Goal: Transaction & Acquisition: Purchase product/service

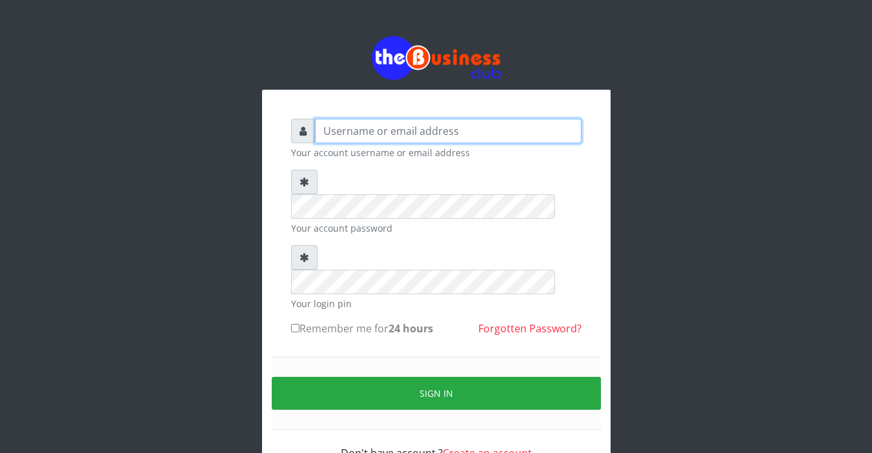
type input "Sarahadesode"
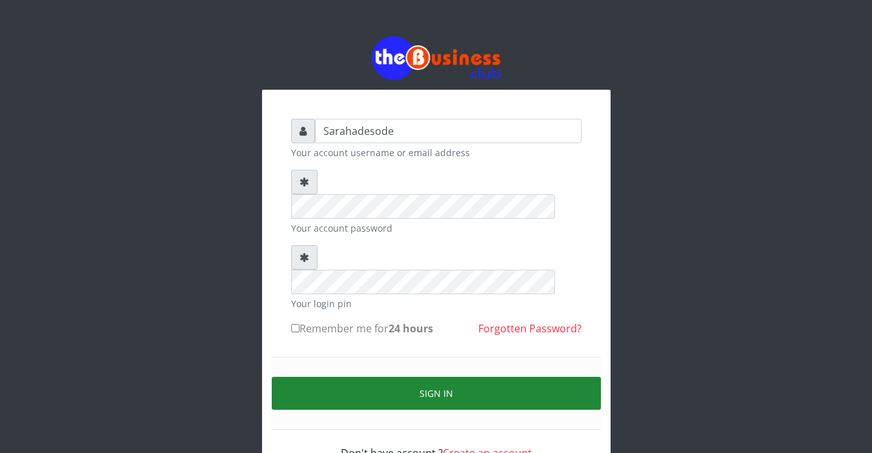
click at [438, 377] on button "Sign in" at bounding box center [436, 393] width 329 height 33
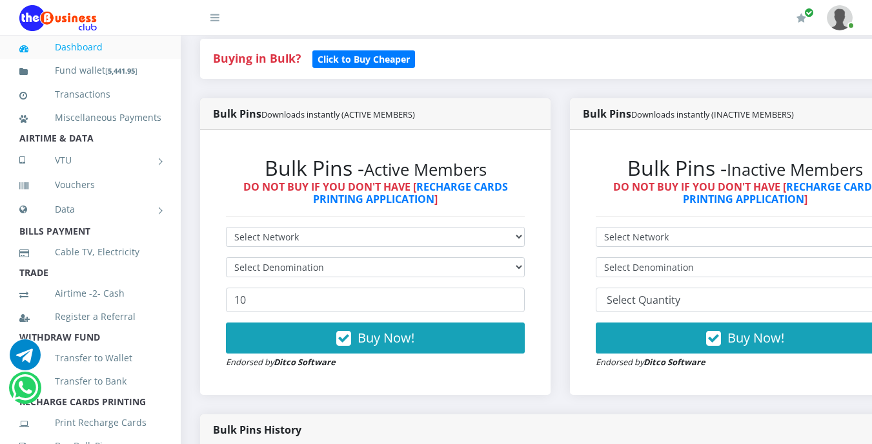
scroll to position [284, 0]
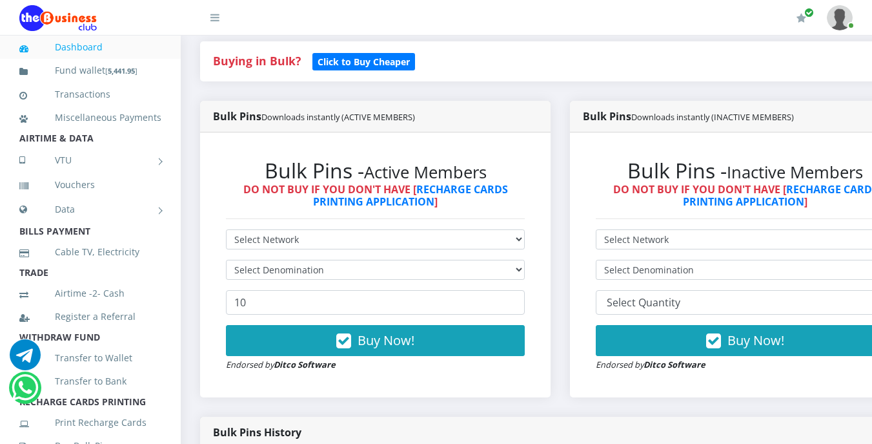
click at [93, 147] on li "AIRTIME & DATA" at bounding box center [90, 138] width 181 height 18
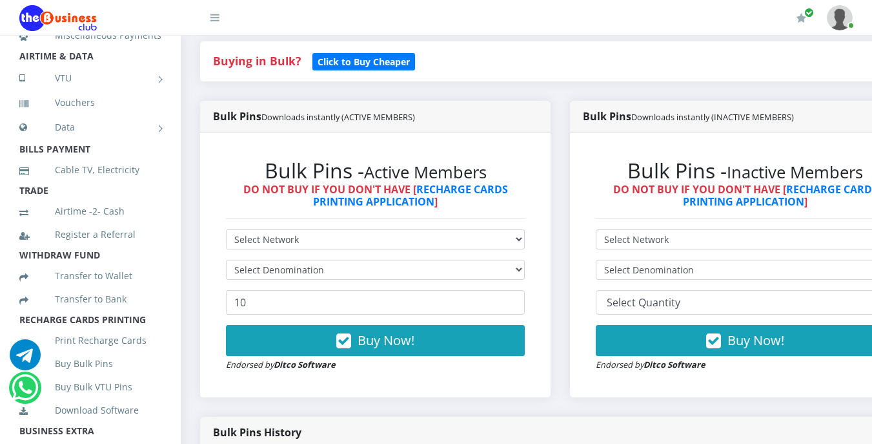
scroll to position [155, 0]
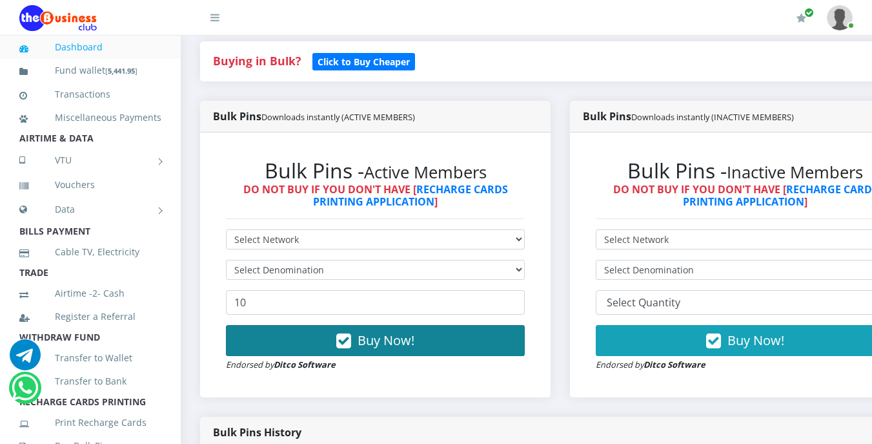
click at [506, 356] on button "Buy Now!" at bounding box center [375, 340] width 299 height 31
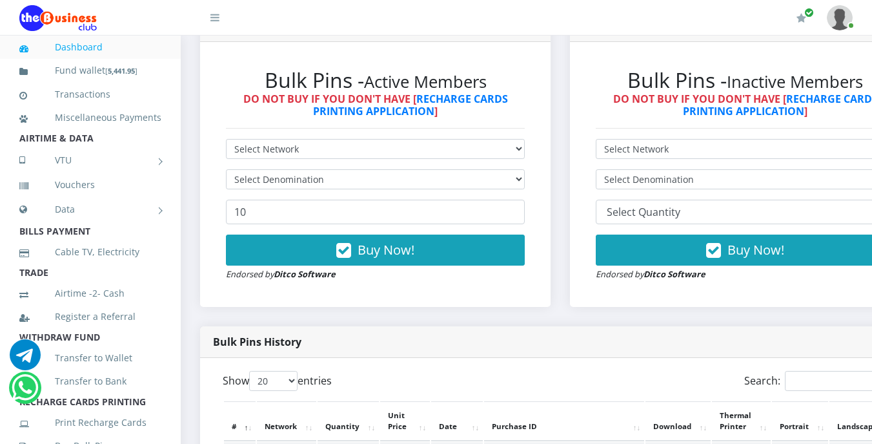
scroll to position [362, 0]
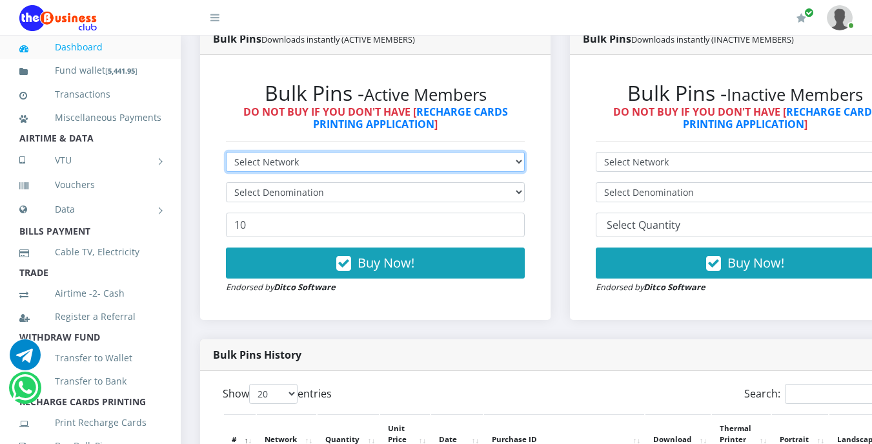
click at [325, 162] on select "Select Network MTN Globacom 9Mobile Airtel" at bounding box center [375, 162] width 299 height 20
select select "Airtel"
click at [226, 154] on select "Select Network MTN Globacom 9Mobile Airtel" at bounding box center [375, 162] width 299 height 20
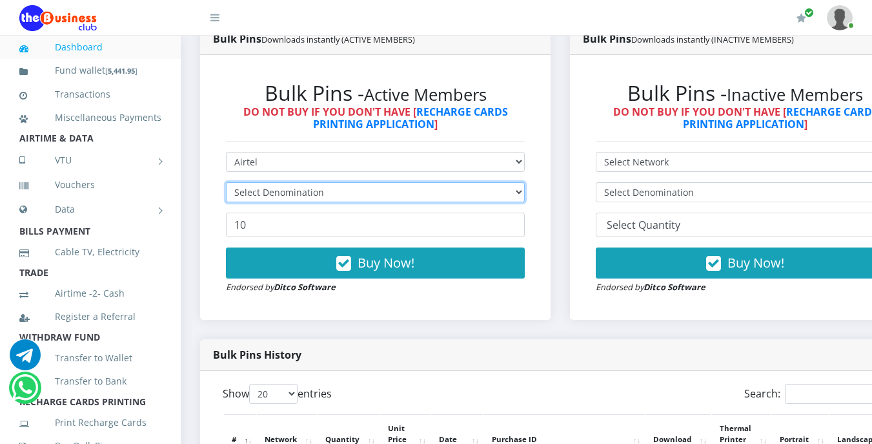
click at [341, 191] on select "Select Denomination" at bounding box center [375, 192] width 299 height 20
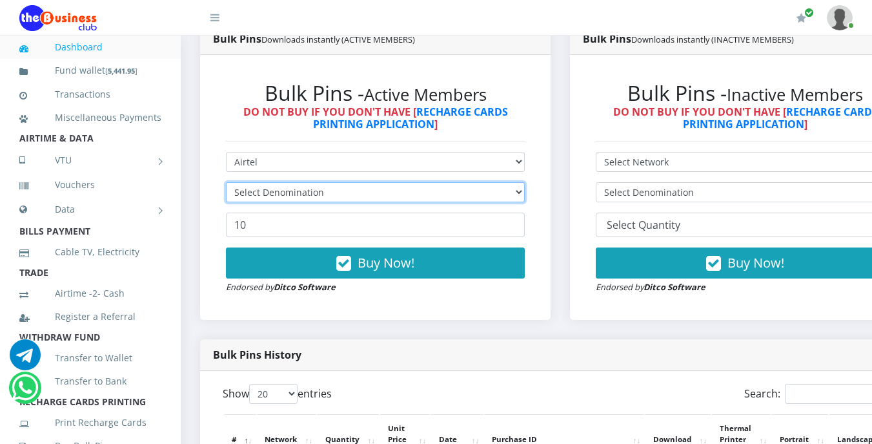
click at [341, 191] on select "Select Denomination" at bounding box center [375, 192] width 299 height 20
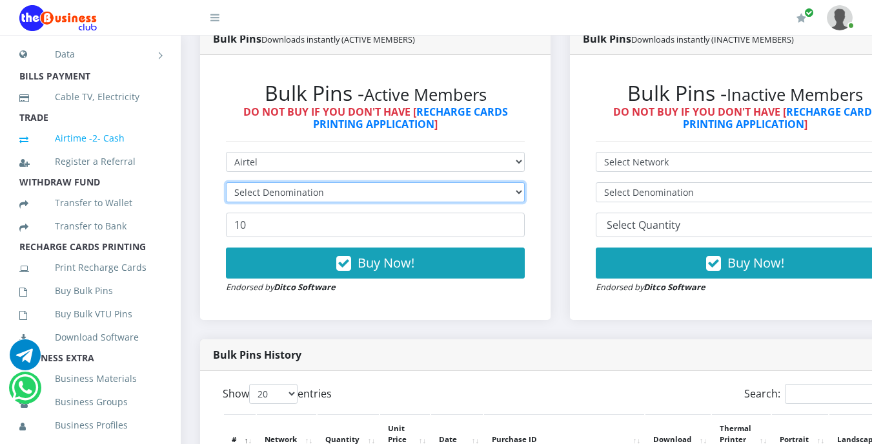
scroll to position [172, 0]
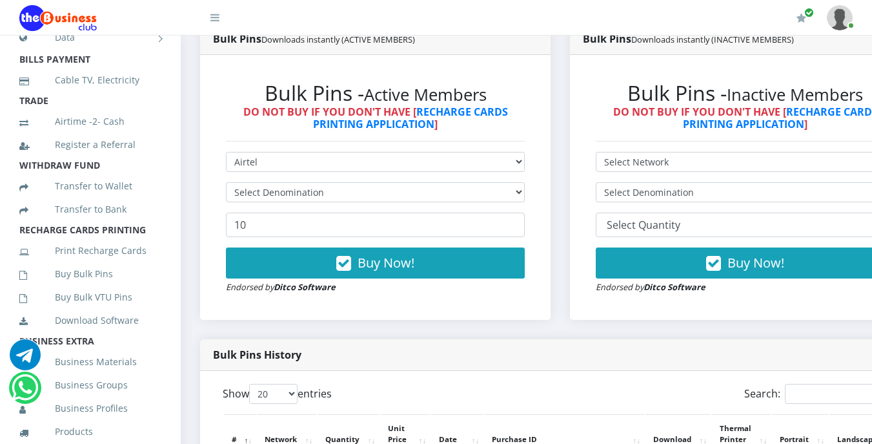
click at [103, 174] on li "WITHDRAW FUND" at bounding box center [90, 165] width 181 height 18
click at [101, 174] on li "WITHDRAW FUND" at bounding box center [90, 165] width 181 height 18
click at [103, 174] on li "WITHDRAW FUND" at bounding box center [90, 165] width 181 height 18
click at [101, 174] on li "WITHDRAW FUND" at bounding box center [90, 165] width 181 height 18
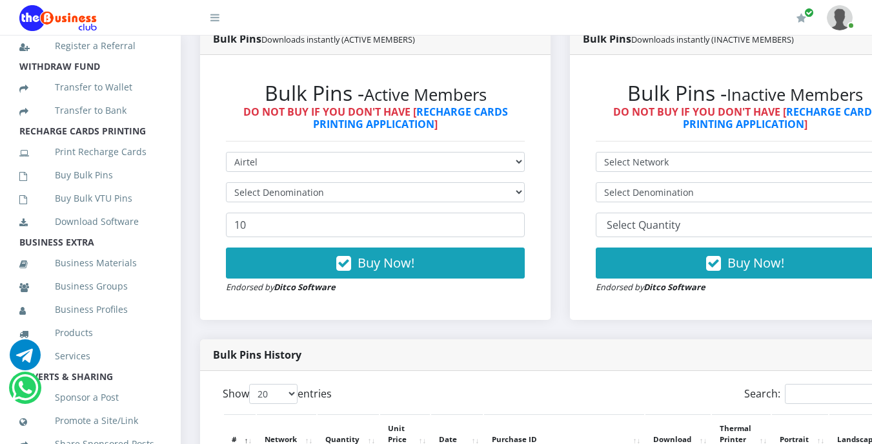
scroll to position [301, 0]
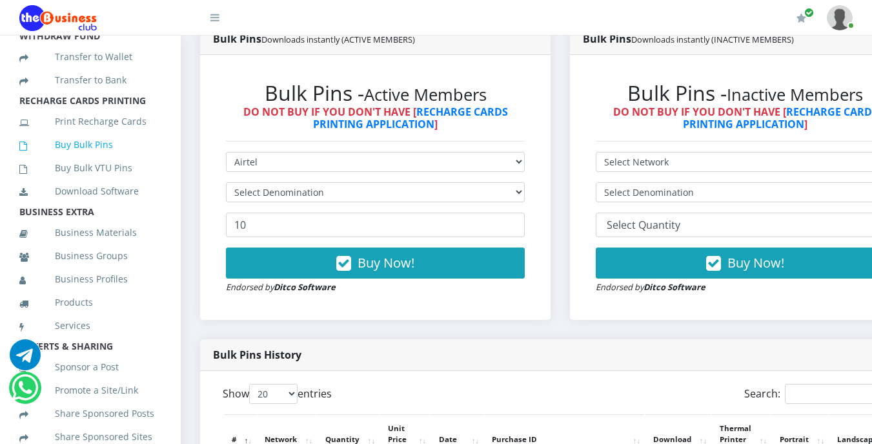
click at [111, 158] on link "Buy Bulk Pins" at bounding box center [90, 145] width 142 height 30
click at [109, 160] on link "Buy Bulk Pins" at bounding box center [90, 145] width 142 height 30
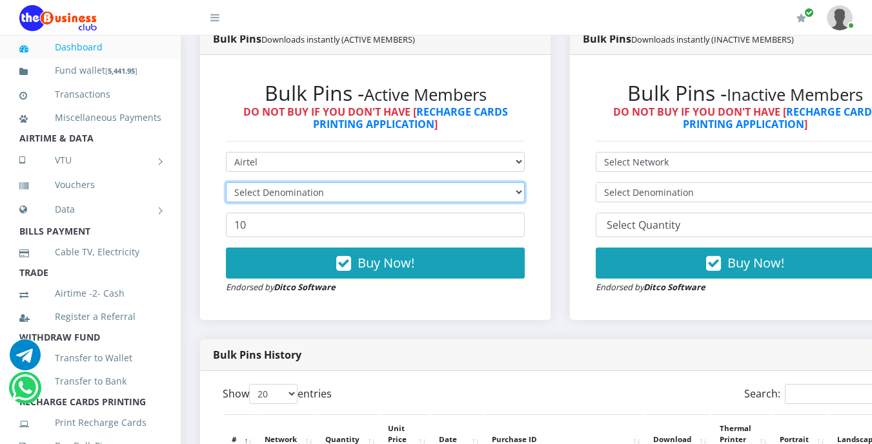
click at [281, 194] on select "Select Denomination" at bounding box center [375, 192] width 299 height 20
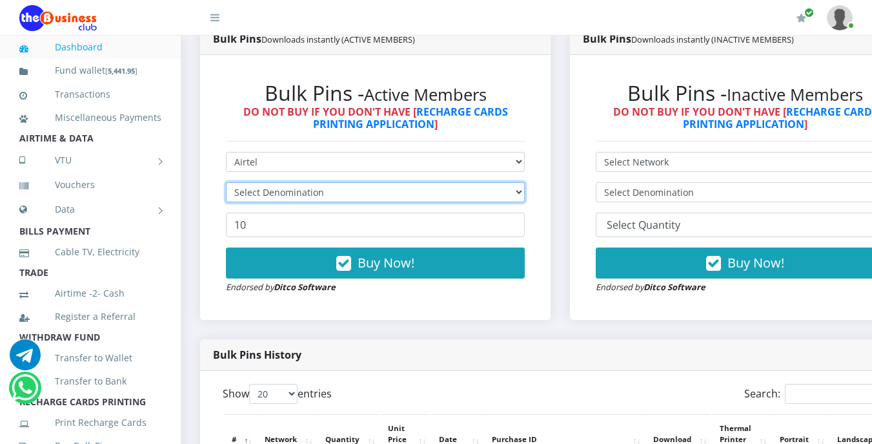
click at [281, 194] on select "Select Denomination" at bounding box center [375, 192] width 299 height 20
click at [432, 345] on div "Bulk Pins History" at bounding box center [560, 355] width 721 height 32
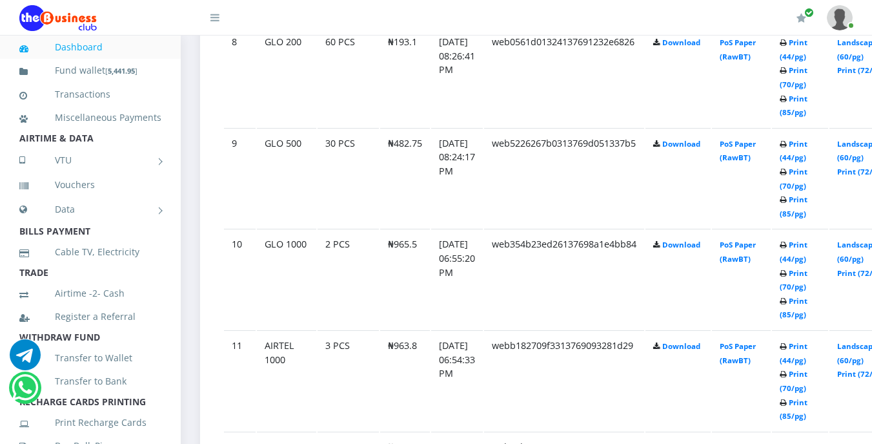
scroll to position [1524, 0]
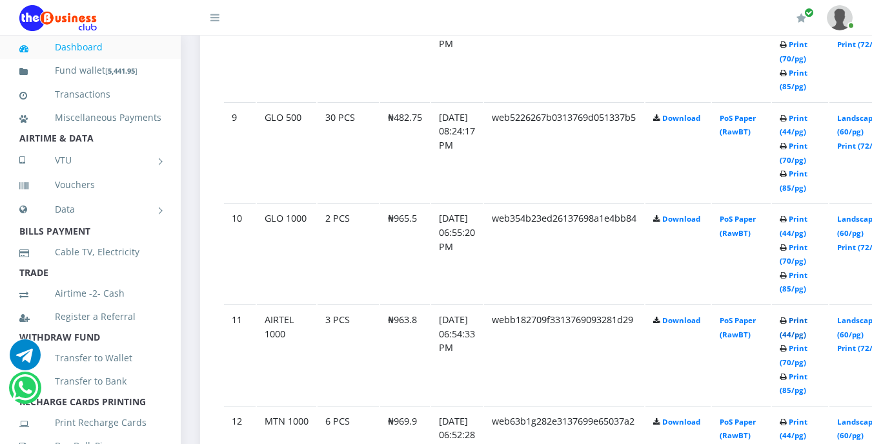
click at [808, 324] on link "Print (44/pg)" at bounding box center [794, 327] width 28 height 24
click at [808, 322] on link "Print (44/pg)" at bounding box center [794, 327] width 28 height 24
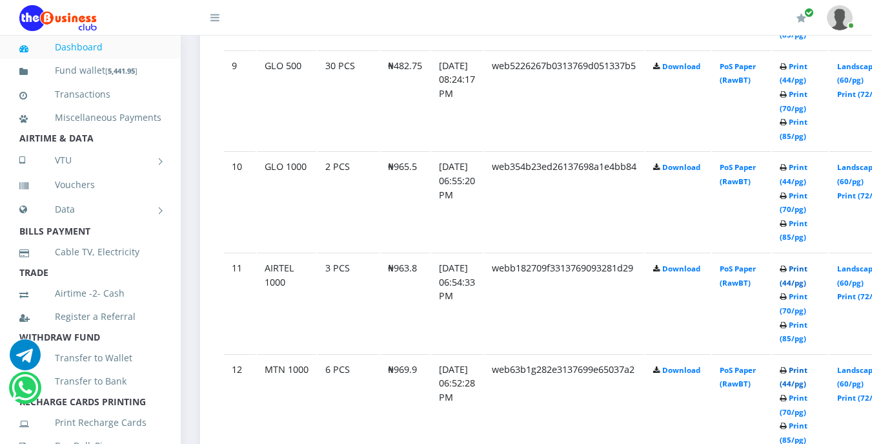
scroll to position [1602, 0]
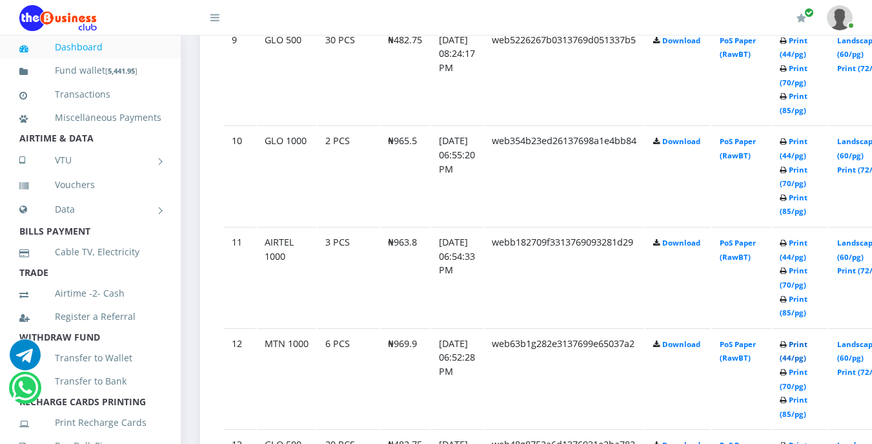
click at [808, 347] on link "Print (44/pg)" at bounding box center [794, 351] width 28 height 24
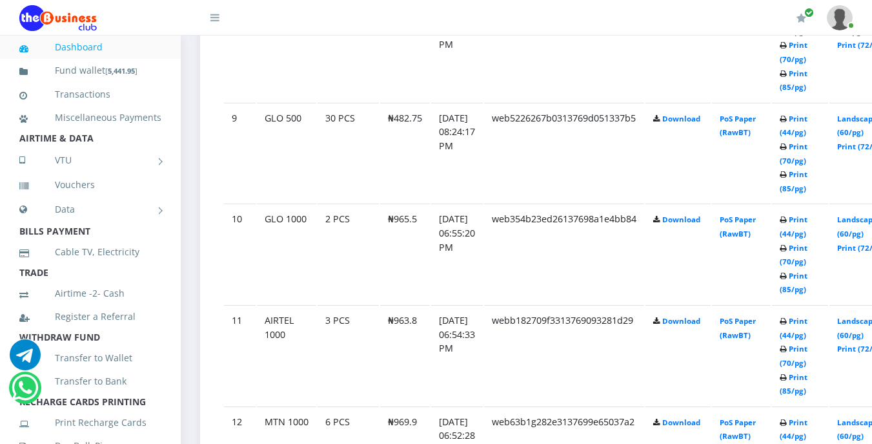
scroll to position [1576, 0]
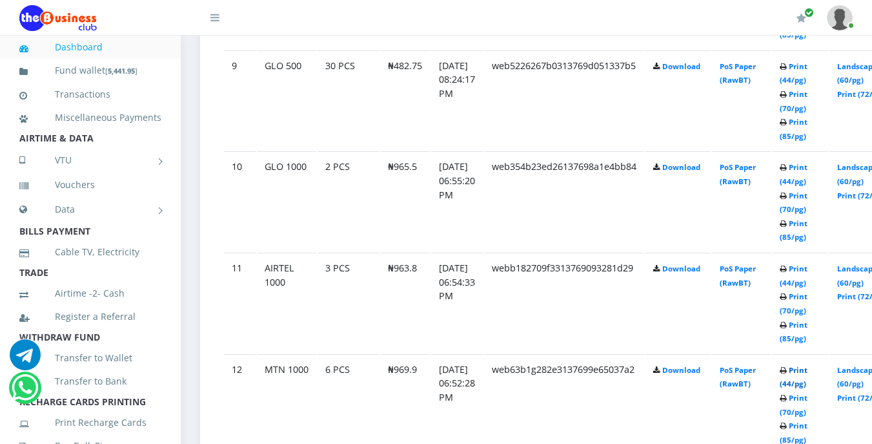
click at [808, 371] on link "Print (44/pg)" at bounding box center [794, 377] width 28 height 24
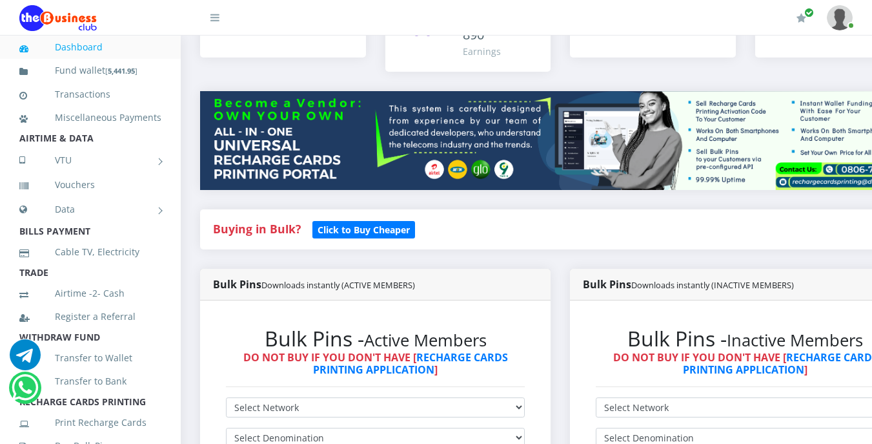
scroll to position [258, 0]
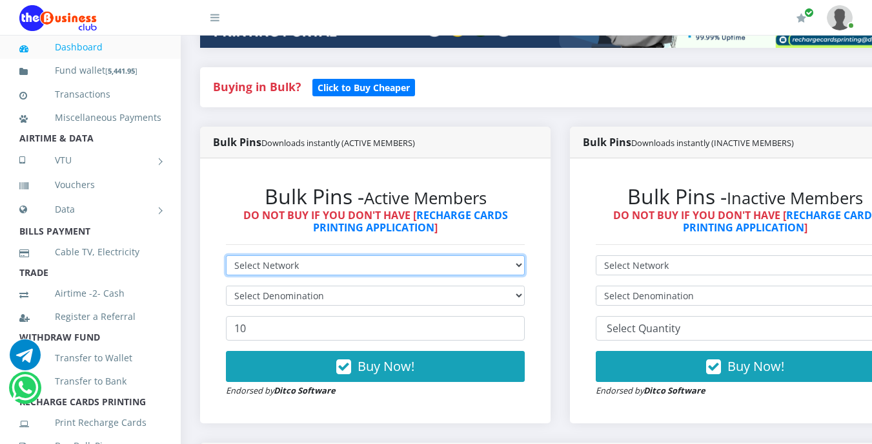
click at [318, 266] on select "Select Network MTN Globacom 9Mobile Airtel" at bounding box center [375, 265] width 299 height 20
select select "Airtel"
click at [226, 257] on select "Select Network MTN Globacom 9Mobile Airtel" at bounding box center [375, 265] width 299 height 20
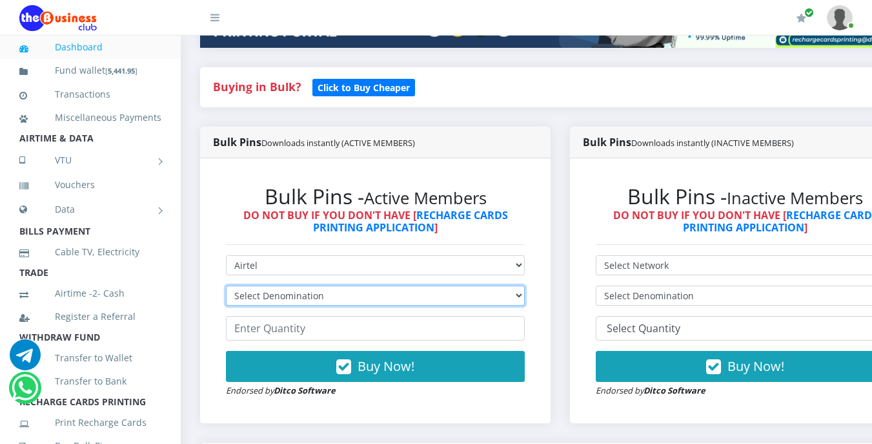
click at [349, 291] on select "Select Denomination Airtel NGN100 - ₦96.38 Airtel NGN200 - ₦192.76 Airtel NGN50…" at bounding box center [375, 295] width 299 height 20
select select "96.38-100"
click at [226, 287] on select "Select Denomination Airtel NGN100 - ₦96.38 Airtel NGN200 - ₦192.76 Airtel NGN50…" at bounding box center [375, 295] width 299 height 20
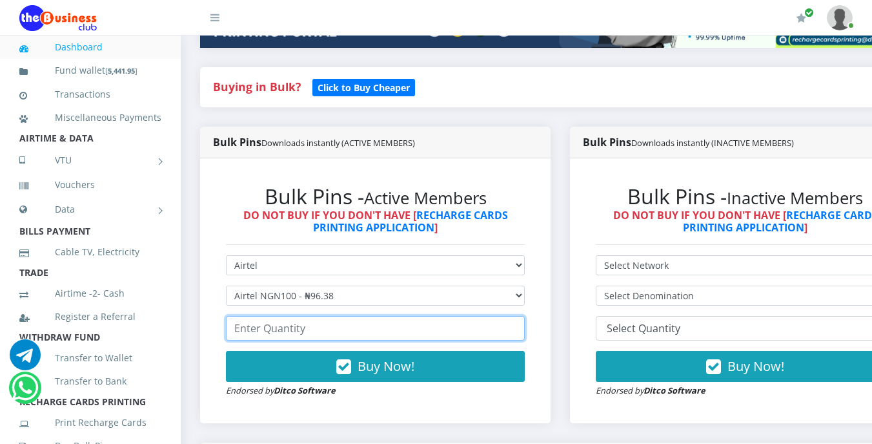
click at [330, 329] on input "number" at bounding box center [375, 328] width 299 height 25
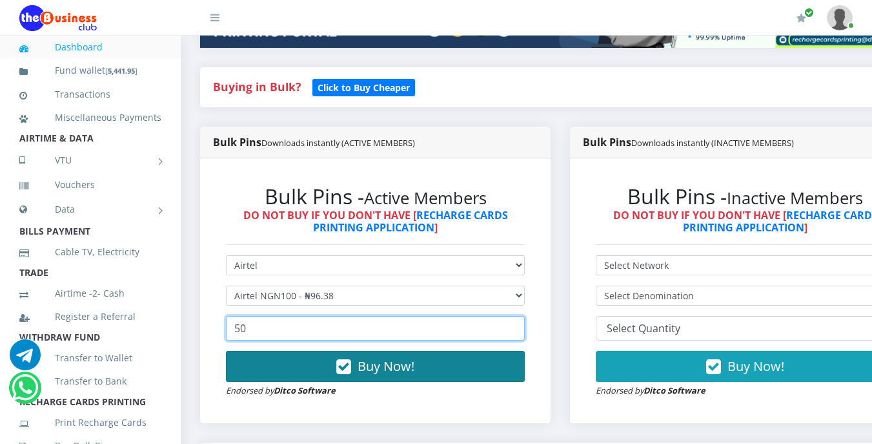
type input "50"
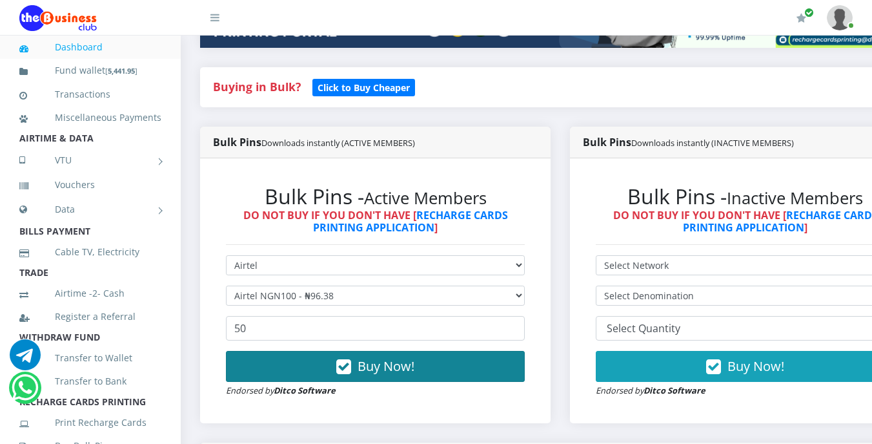
click at [372, 362] on span "Buy Now!" at bounding box center [386, 365] width 57 height 17
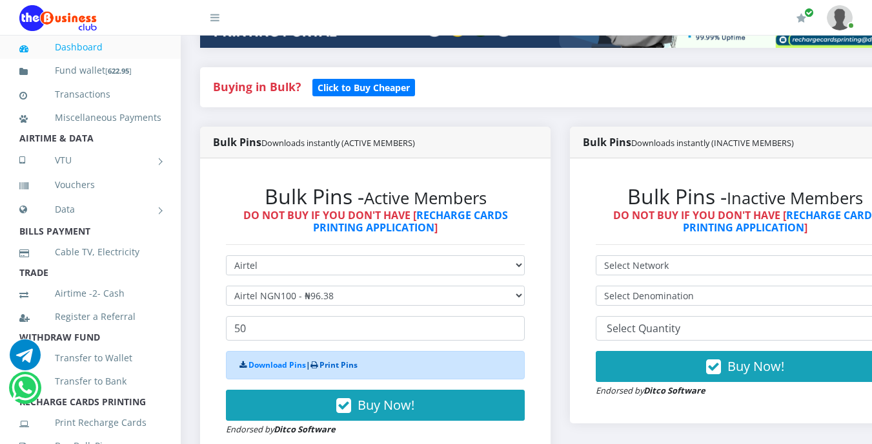
click at [358, 364] on link "Print Pins" at bounding box center [339, 364] width 38 height 11
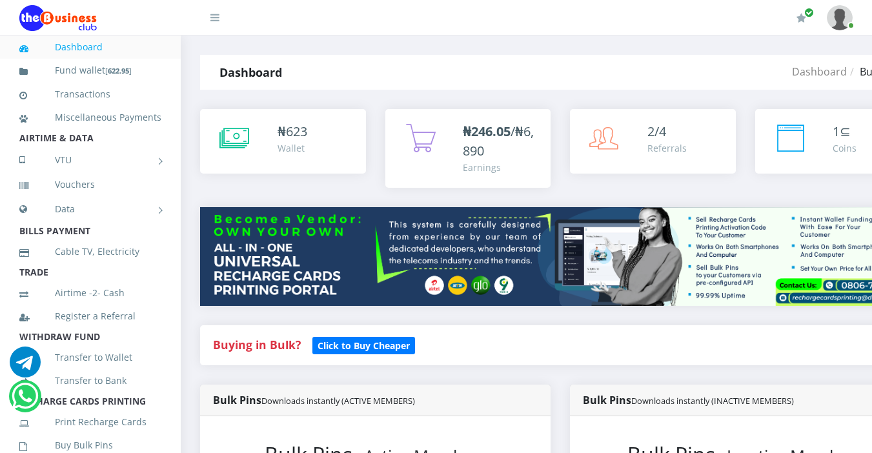
select select "Airtel"
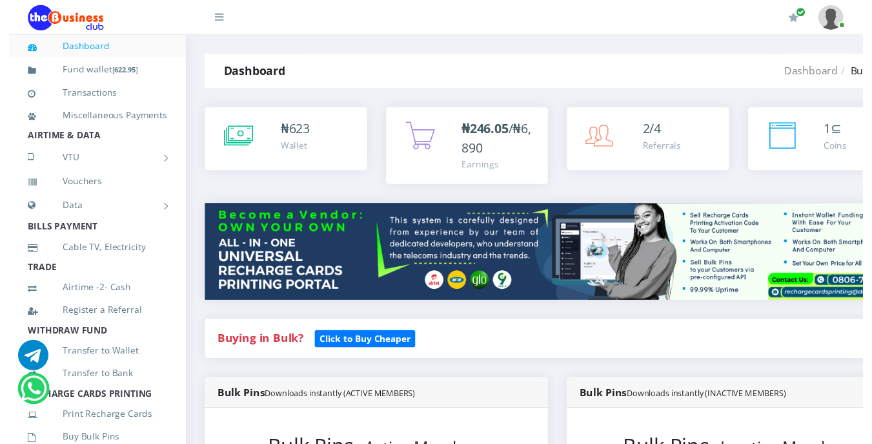
scroll to position [258, 0]
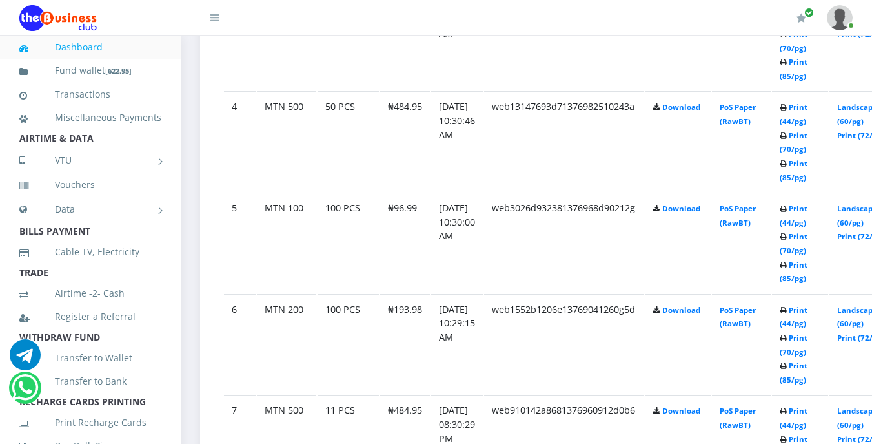
scroll to position [1033, 0]
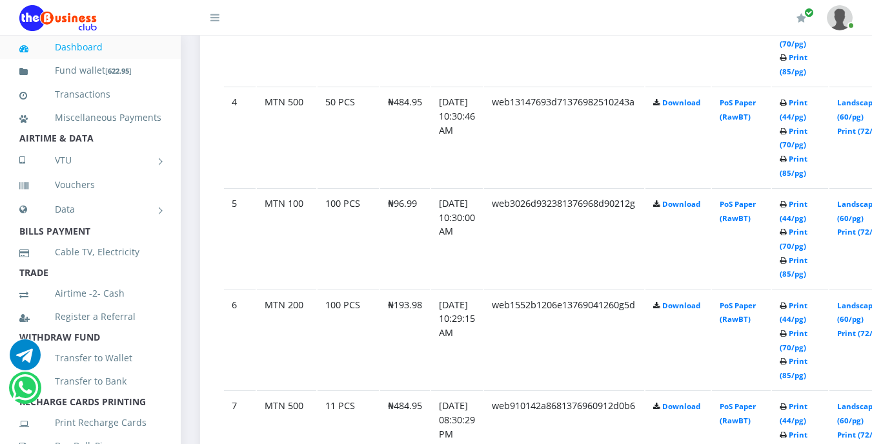
click at [407, 276] on td "₦96.99" at bounding box center [405, 238] width 50 height 100
click at [808, 307] on link "Print (44/pg)" at bounding box center [794, 312] width 28 height 24
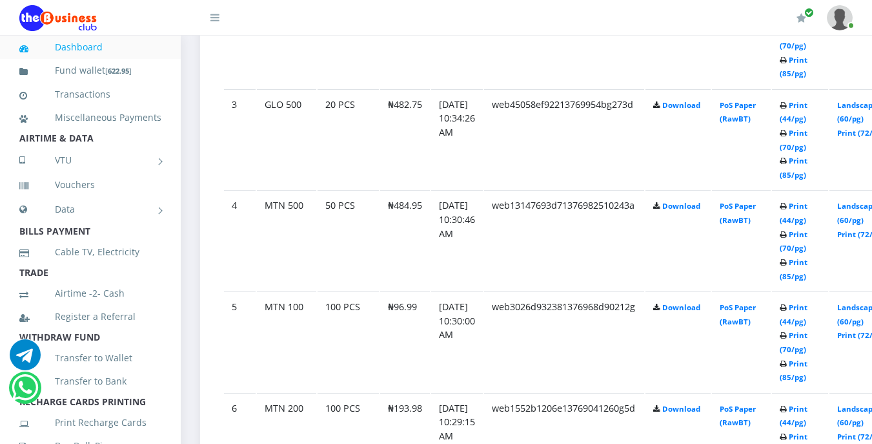
scroll to position [956, 0]
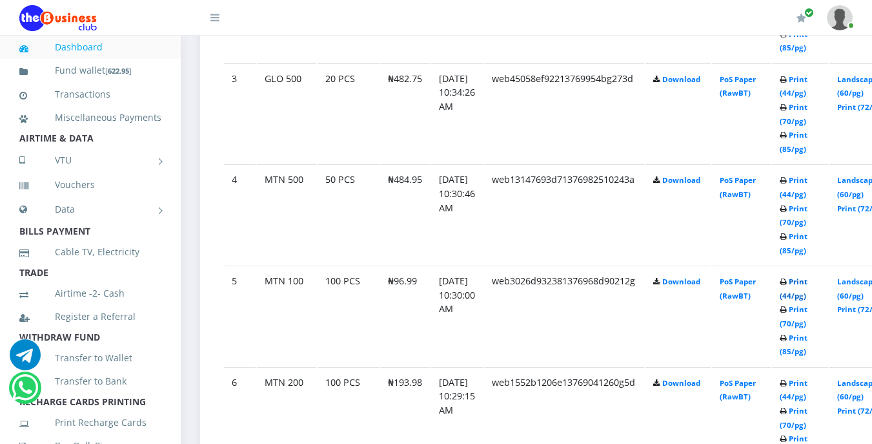
click at [808, 281] on link "Print (44/pg)" at bounding box center [794, 288] width 28 height 24
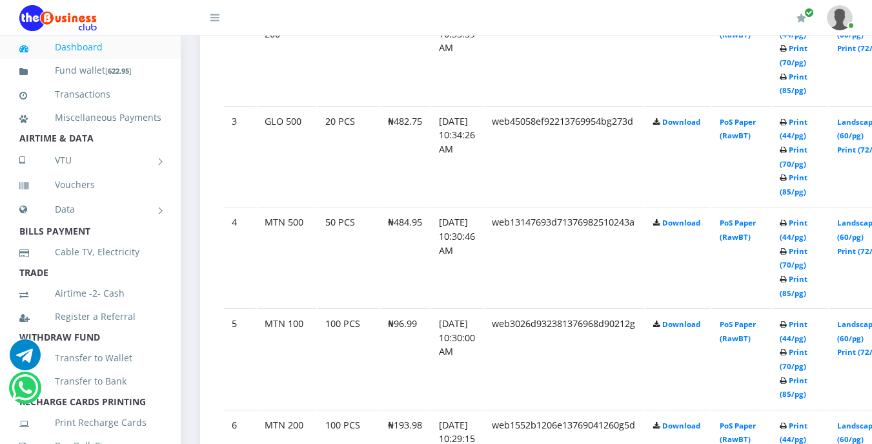
scroll to position [956, 0]
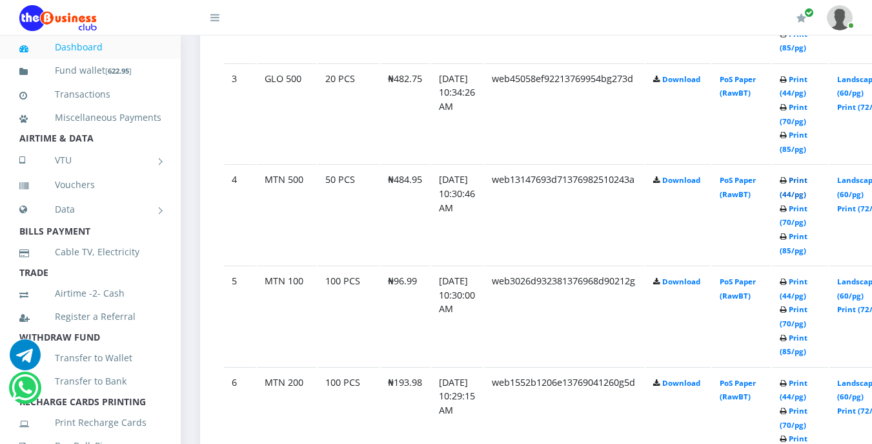
click at [808, 185] on link "Print (44/pg)" at bounding box center [794, 187] width 28 height 24
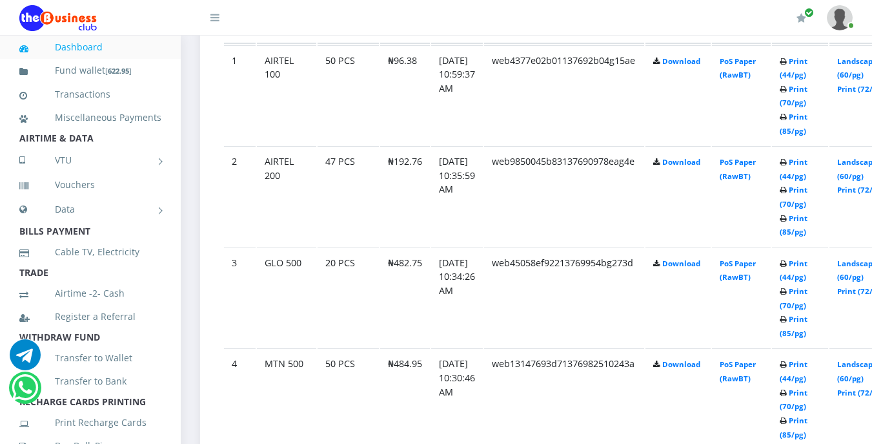
scroll to position [749, 0]
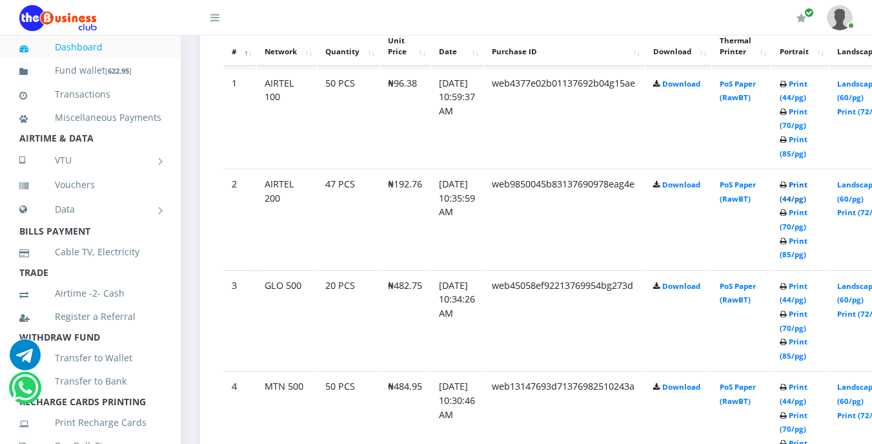
click at [808, 188] on link "Print (44/pg)" at bounding box center [794, 192] width 28 height 24
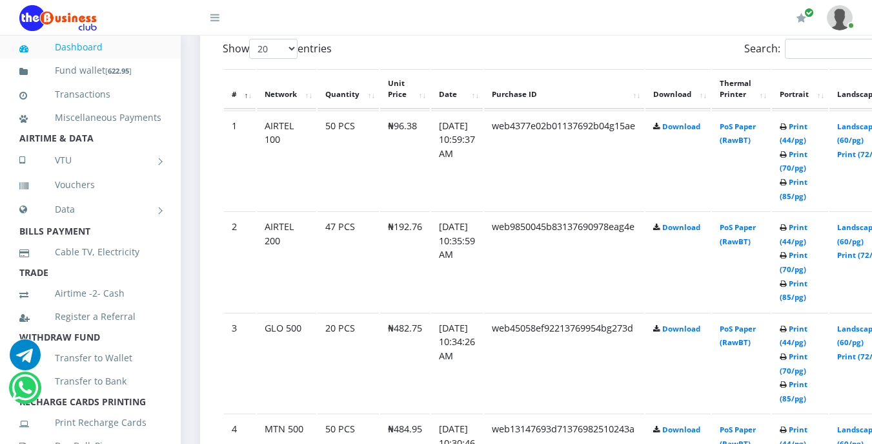
scroll to position [749, 0]
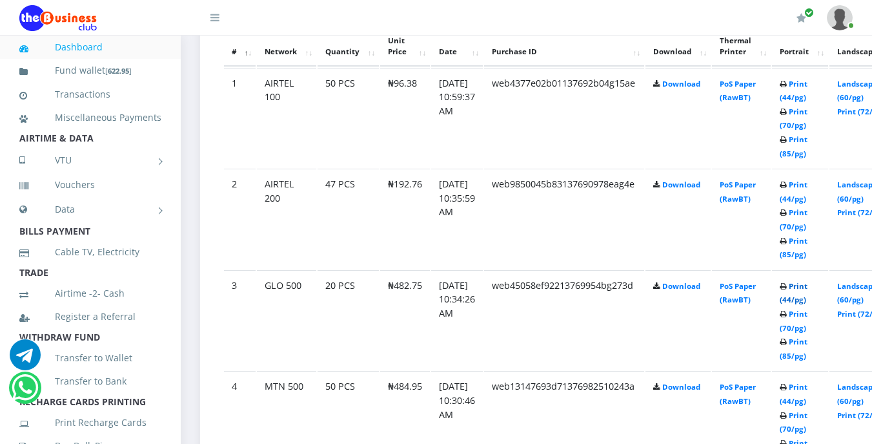
click at [808, 287] on link "Print (44/pg)" at bounding box center [794, 293] width 28 height 24
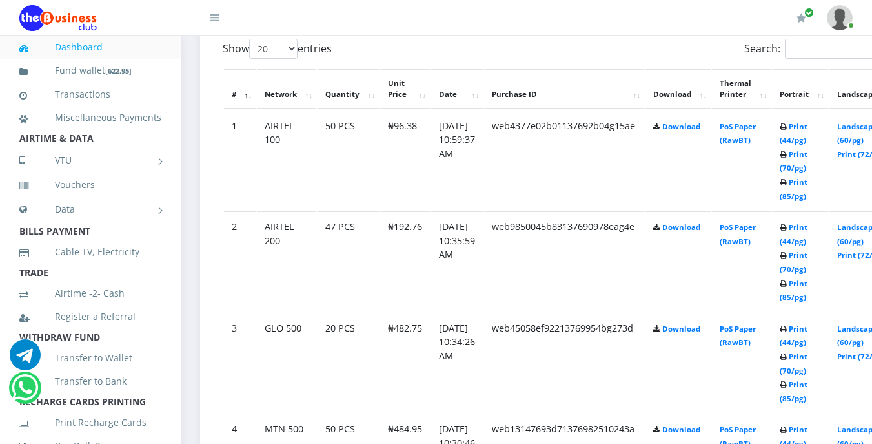
scroll to position [749, 0]
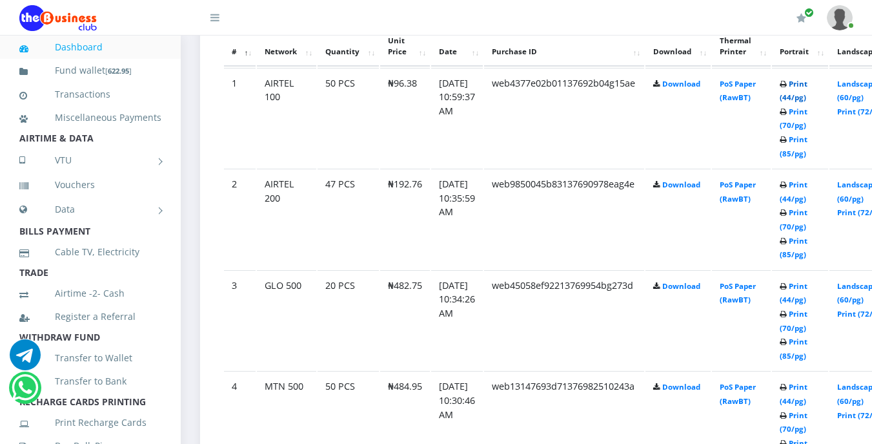
click at [808, 88] on link "Print (44/pg)" at bounding box center [794, 91] width 28 height 24
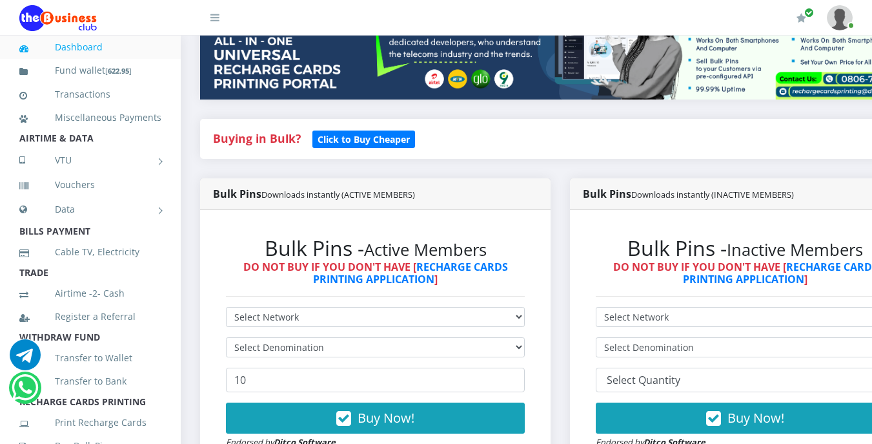
scroll to position [232, 0]
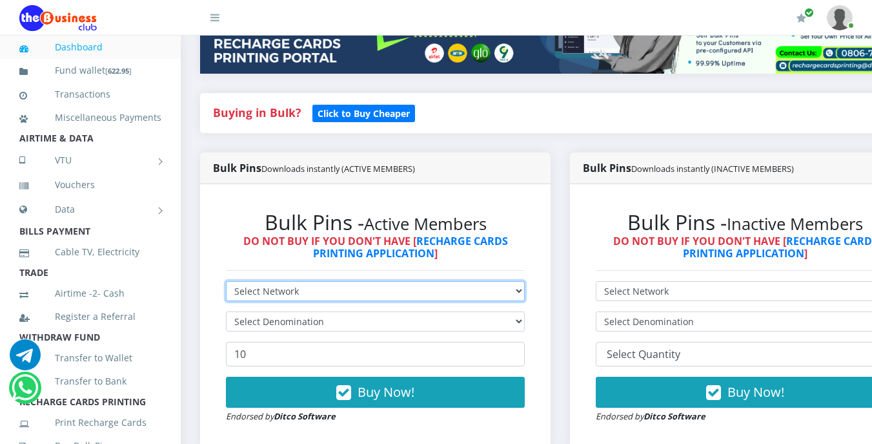
click at [329, 287] on select "Select Network MTN Globacom 9Mobile Airtel" at bounding box center [375, 291] width 299 height 20
select select "Airtel"
click at [226, 283] on select "Select Network MTN Globacom 9Mobile Airtel" at bounding box center [375, 291] width 299 height 20
select select "Glo"
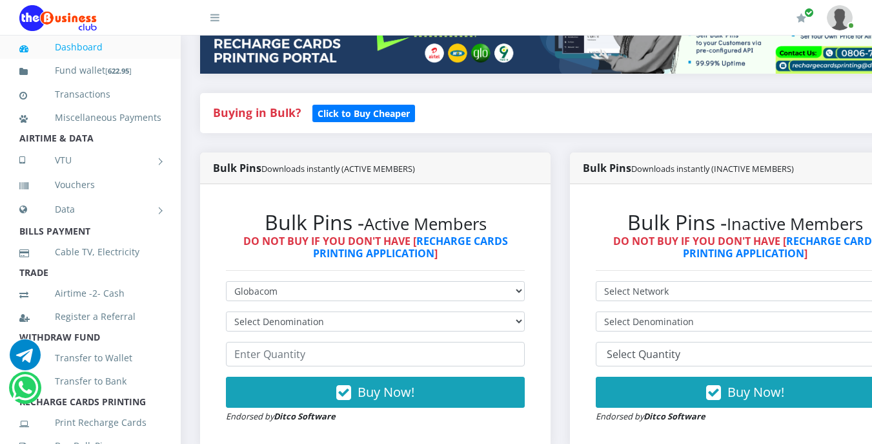
click at [525, 221] on h2 "Bulk Pins - Active Members" at bounding box center [375, 222] width 299 height 25
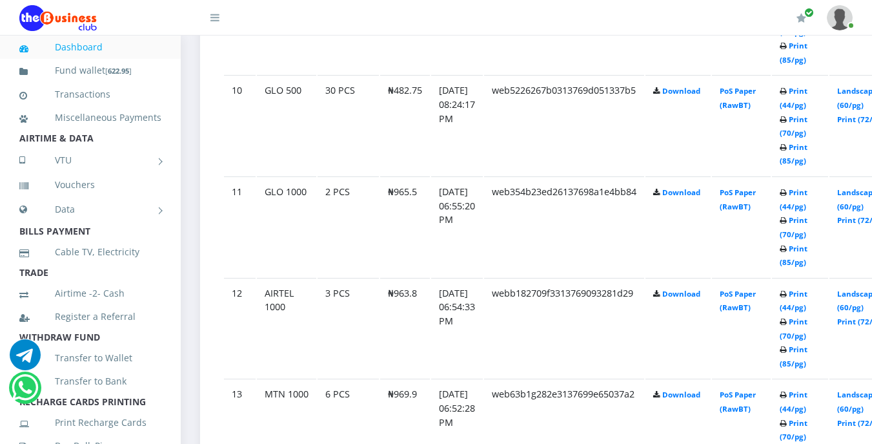
scroll to position [1653, 0]
click at [808, 296] on link "Print (44/pg)" at bounding box center [794, 299] width 28 height 24
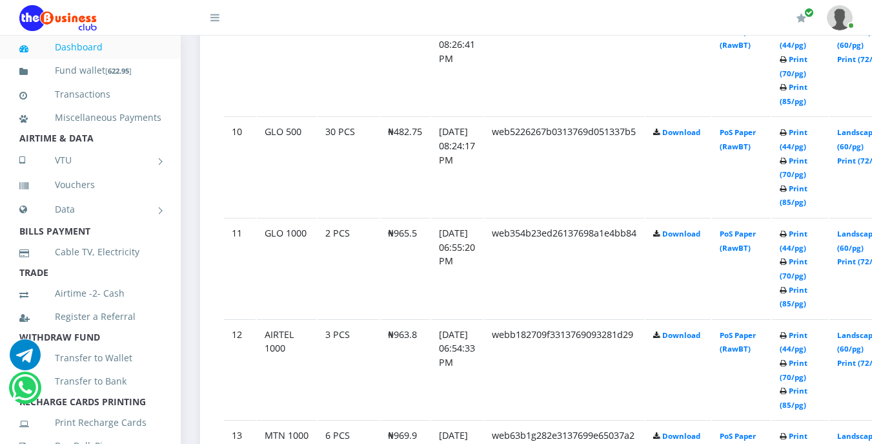
scroll to position [1653, 0]
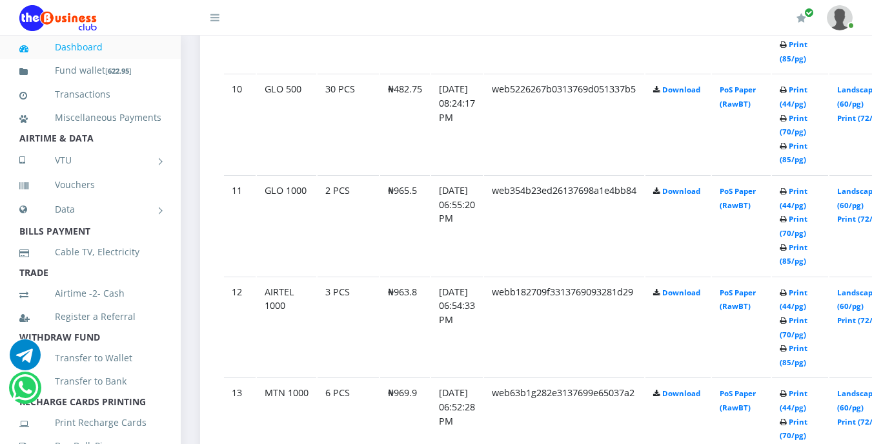
click at [93, 147] on li "AIRTIME & DATA" at bounding box center [90, 138] width 181 height 18
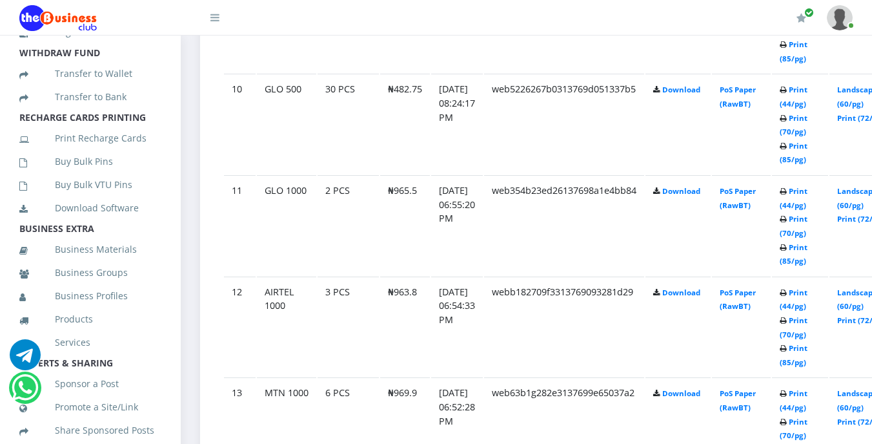
scroll to position [310, 0]
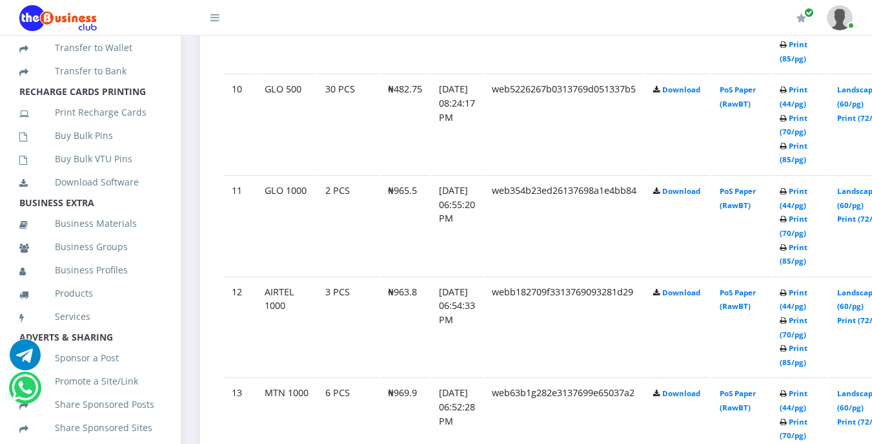
click at [93, 150] on link "Buy Bulk Pins" at bounding box center [90, 136] width 142 height 30
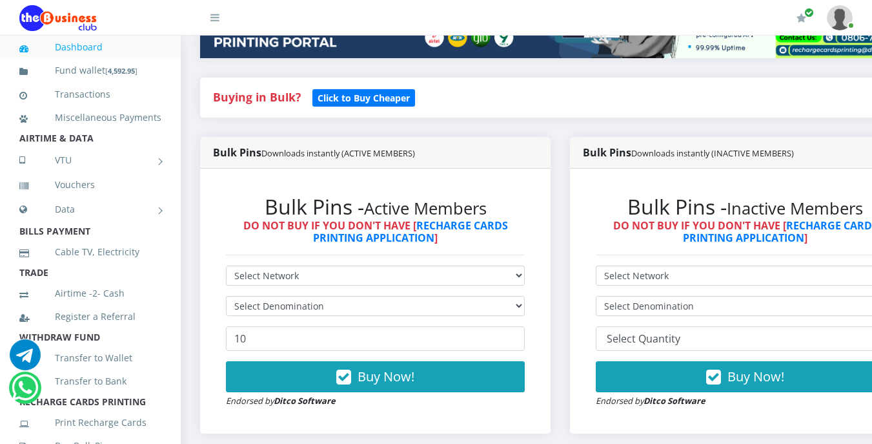
scroll to position [310, 0]
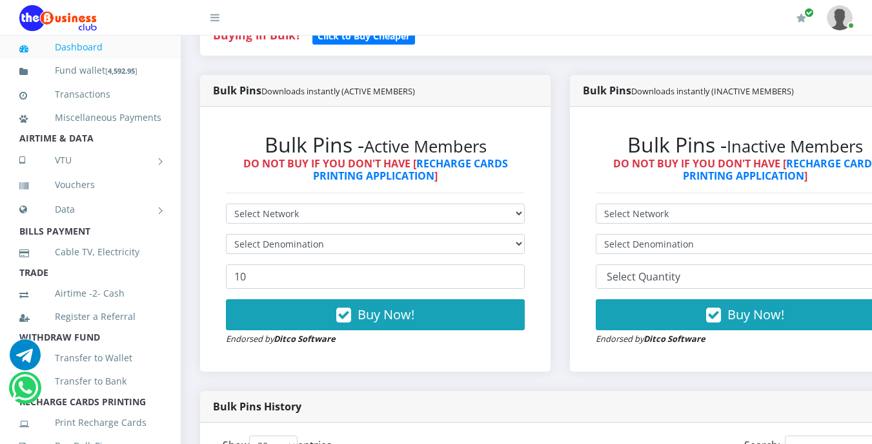
click at [318, 203] on div "Bulk Pins - Active Members DO NOT BUY IF YOU DON'T HAVE [ RECHARGE CARDS PRINTI…" at bounding box center [375, 238] width 325 height 239
click at [318, 210] on select "Select Network MTN Globacom 9Mobile Airtel" at bounding box center [375, 213] width 299 height 20
select select "Airtel"
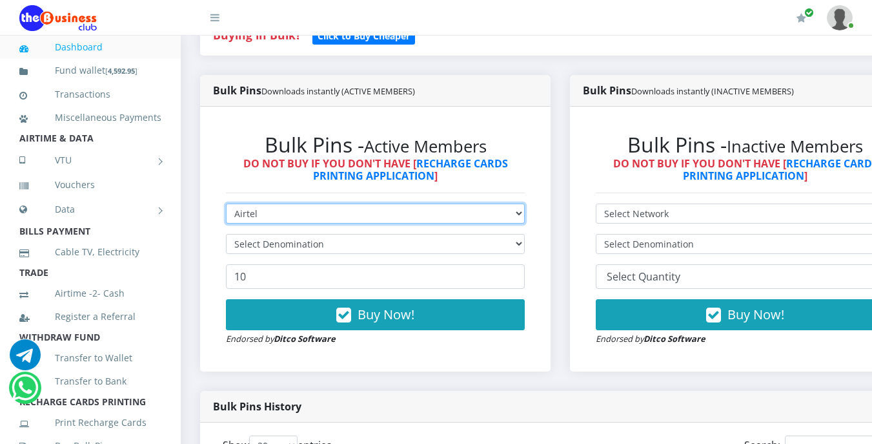
click at [226, 205] on select "Select Network MTN Globacom 9Mobile Airtel" at bounding box center [375, 213] width 299 height 20
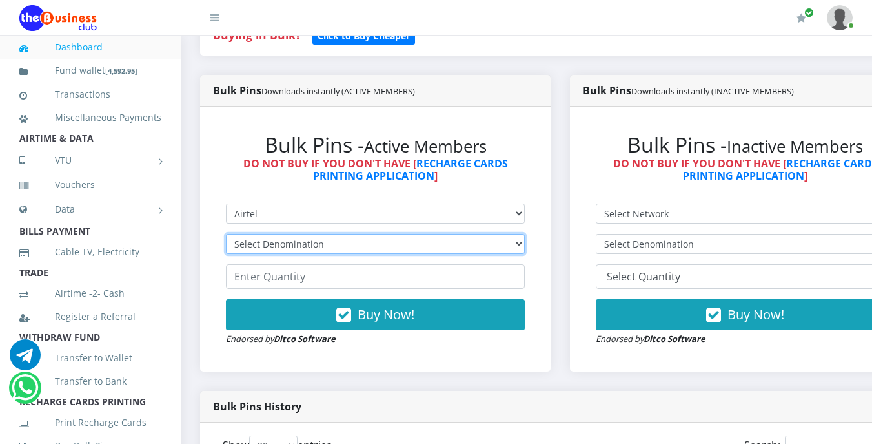
click at [340, 245] on select "Select Denomination Airtel NGN100 - ₦96.38 Airtel NGN200 - ₦192.76 Airtel NGN50…" at bounding box center [375, 244] width 299 height 20
select select "963.8-1000"
click at [226, 236] on select "Select Denomination Airtel NGN100 - ₦96.38 Airtel NGN200 - ₦192.76 Airtel NGN50…" at bounding box center [375, 244] width 299 height 20
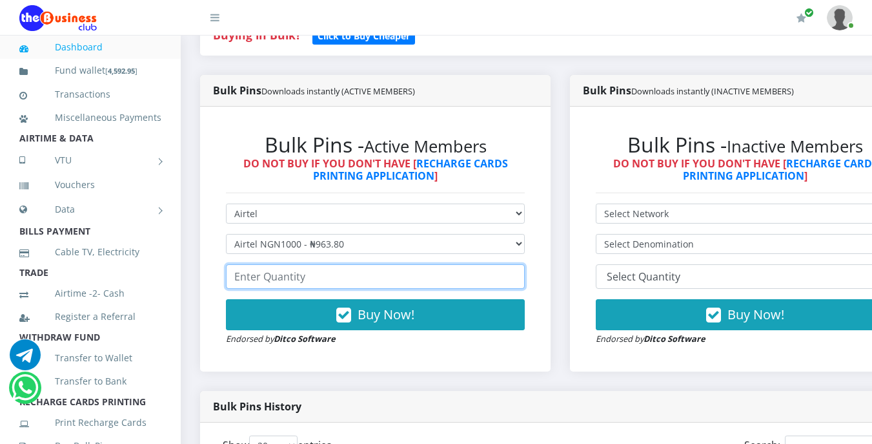
click at [334, 280] on input "number" at bounding box center [375, 276] width 299 height 25
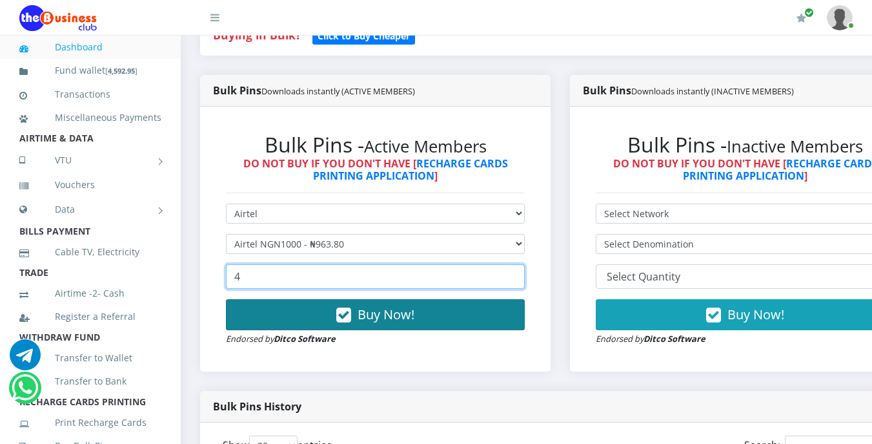
type input "4"
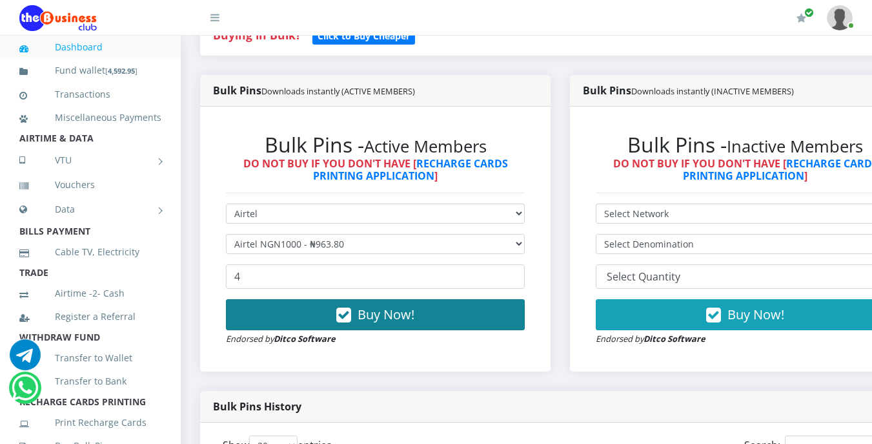
click at [372, 314] on span "Buy Now!" at bounding box center [386, 313] width 57 height 17
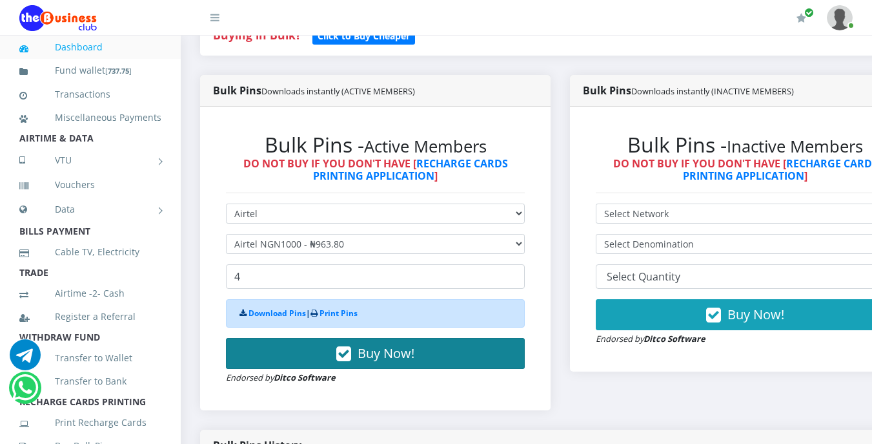
click at [372, 314] on div "Download Pins | Print Pins" at bounding box center [375, 313] width 299 height 28
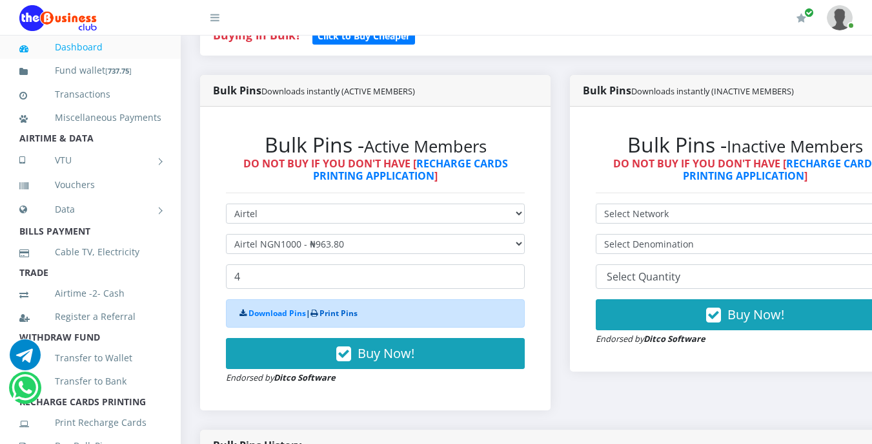
click at [358, 313] on link "Print Pins" at bounding box center [339, 312] width 38 height 11
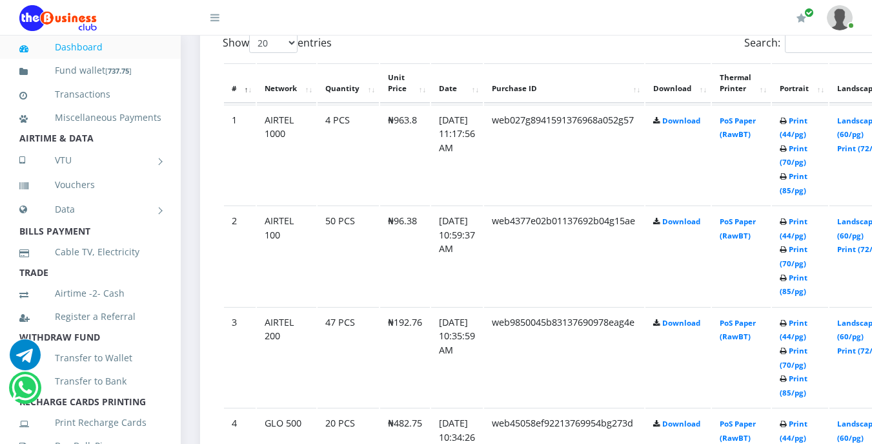
scroll to position [723, 0]
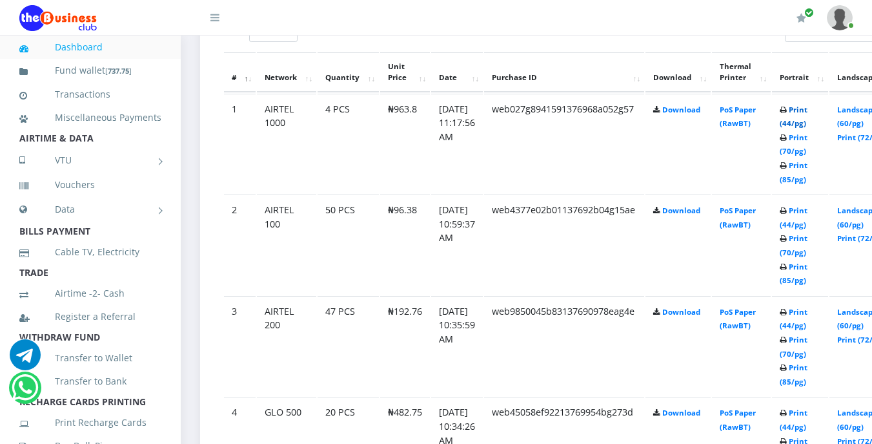
click at [808, 112] on link "Print (44/pg)" at bounding box center [794, 117] width 28 height 24
